Goal: Information Seeking & Learning: Find specific fact

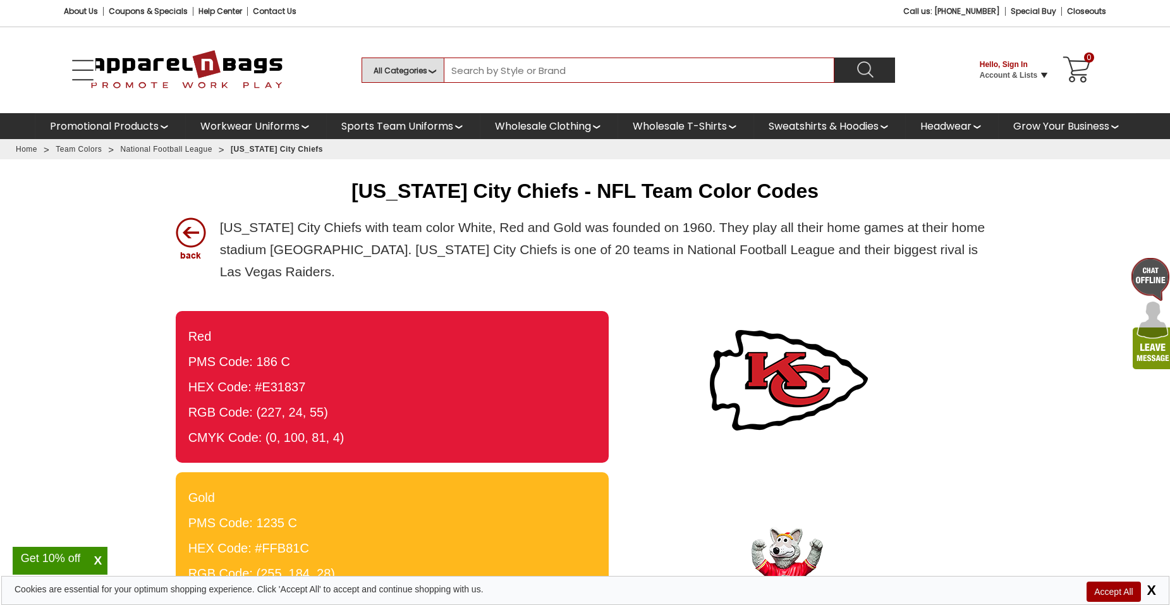
click at [609, 70] on input "Search By Style or Brand" at bounding box center [639, 70] width 391 height 25
type input "St. [PERSON_NAME]"
